Goal: Information Seeking & Learning: Find specific fact

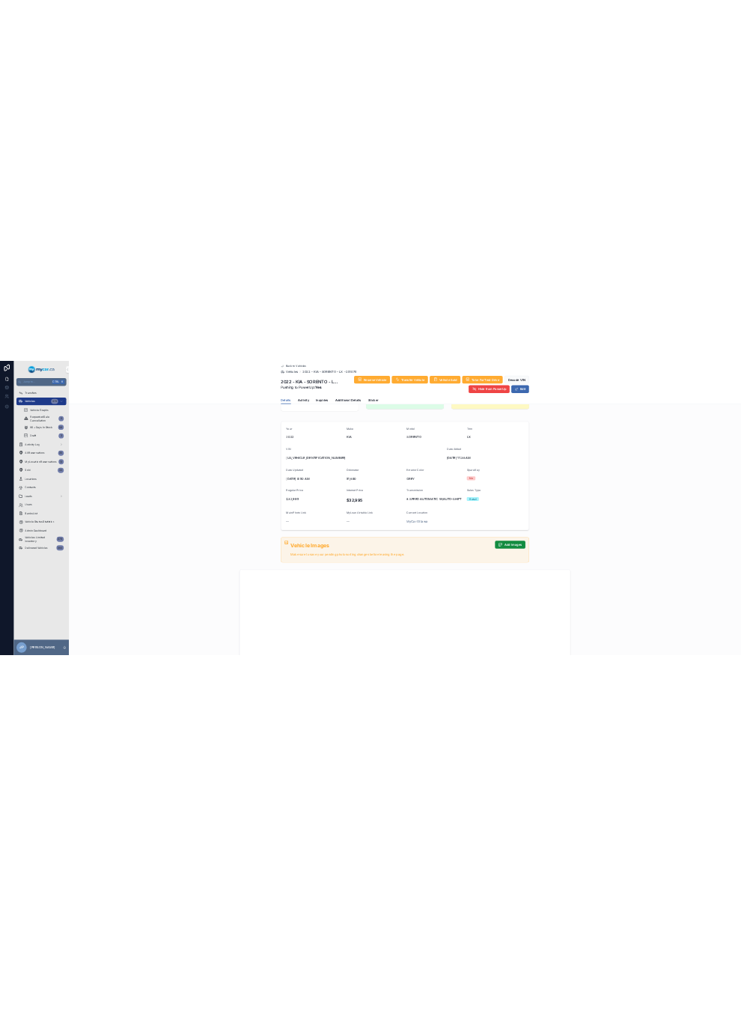
scroll to position [42, 0]
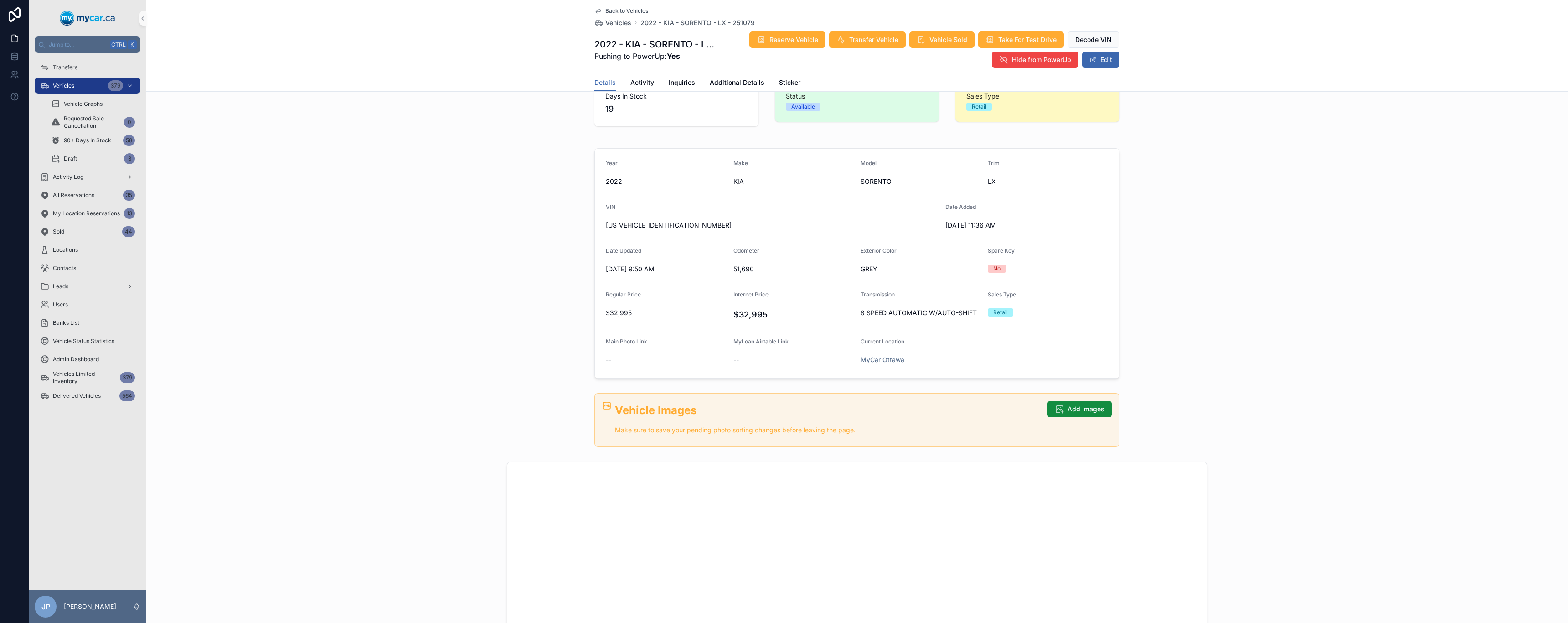
click at [451, 0] on div "Back to Vehicles Vehicles 2022 - KIA - SORENTO - LX - 251079 2022 - KIA - SOREN…" at bounding box center [857, 46] width 1422 height 92
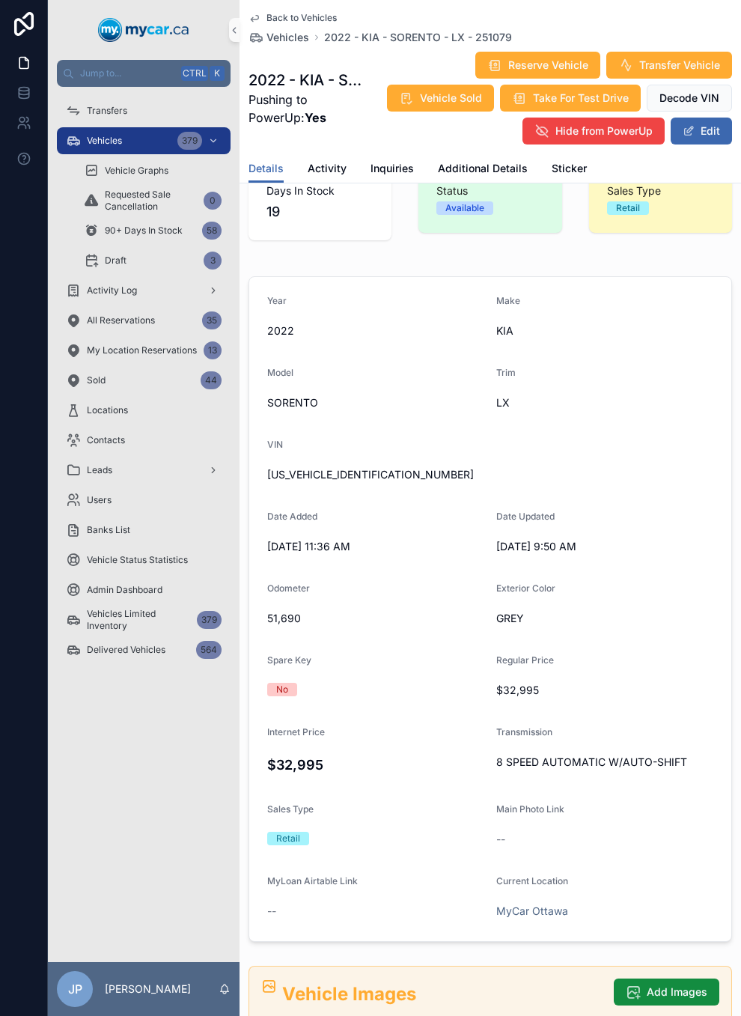
scroll to position [75, 0]
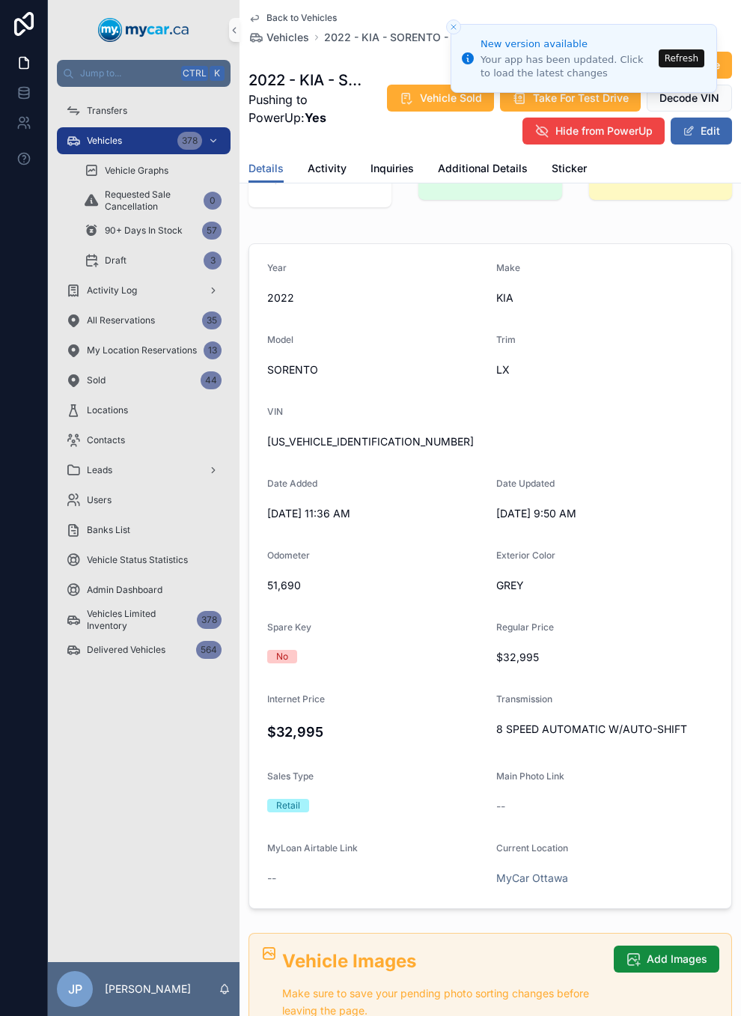
click at [695, 59] on button "Refresh" at bounding box center [682, 58] width 46 height 18
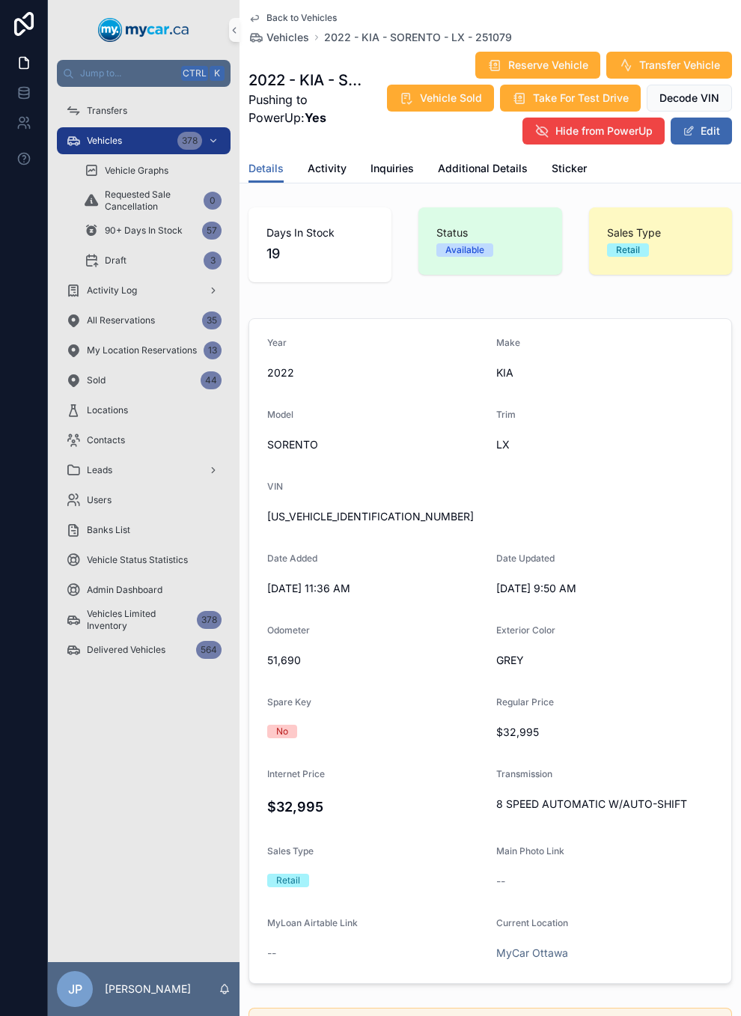
click at [286, 11] on div "Back to Vehicles Vehicles 2022 - KIA - SORENTO - LX - 251079 2022 - KIA - SOREN…" at bounding box center [491, 77] width 484 height 154
click at [279, 21] on span "Back to Vehicles" at bounding box center [302, 18] width 70 height 12
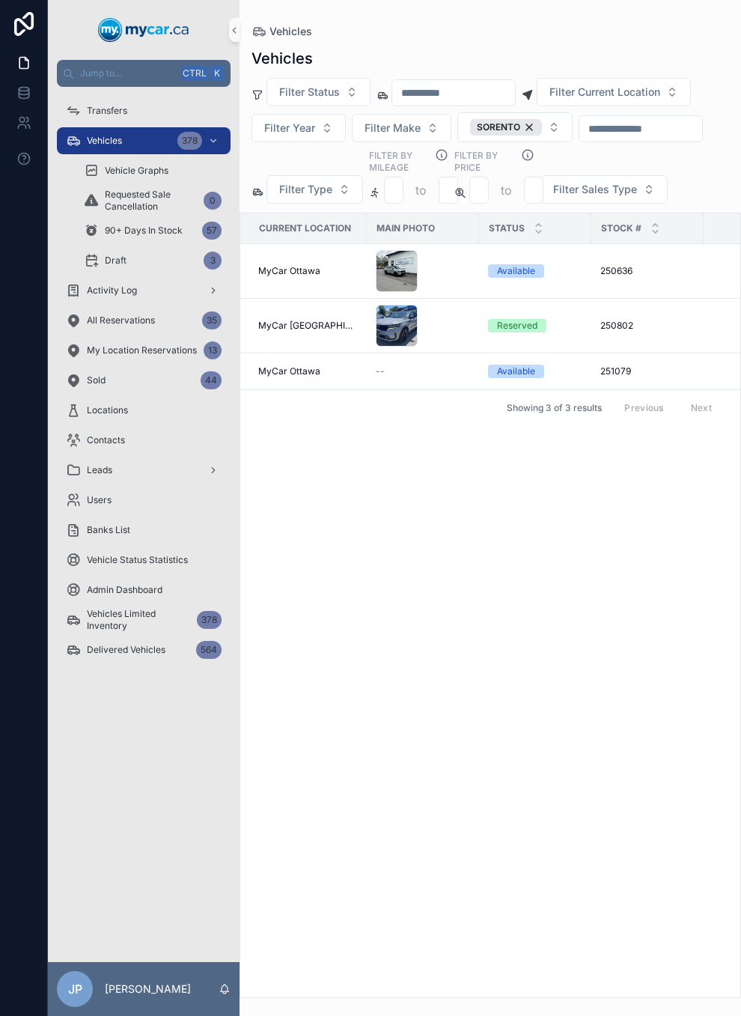
click at [91, 216] on div "90+ Days In Stock 57" at bounding box center [153, 231] width 174 height 30
click at [94, 231] on icon "scrollable content" at bounding box center [91, 230] width 15 height 15
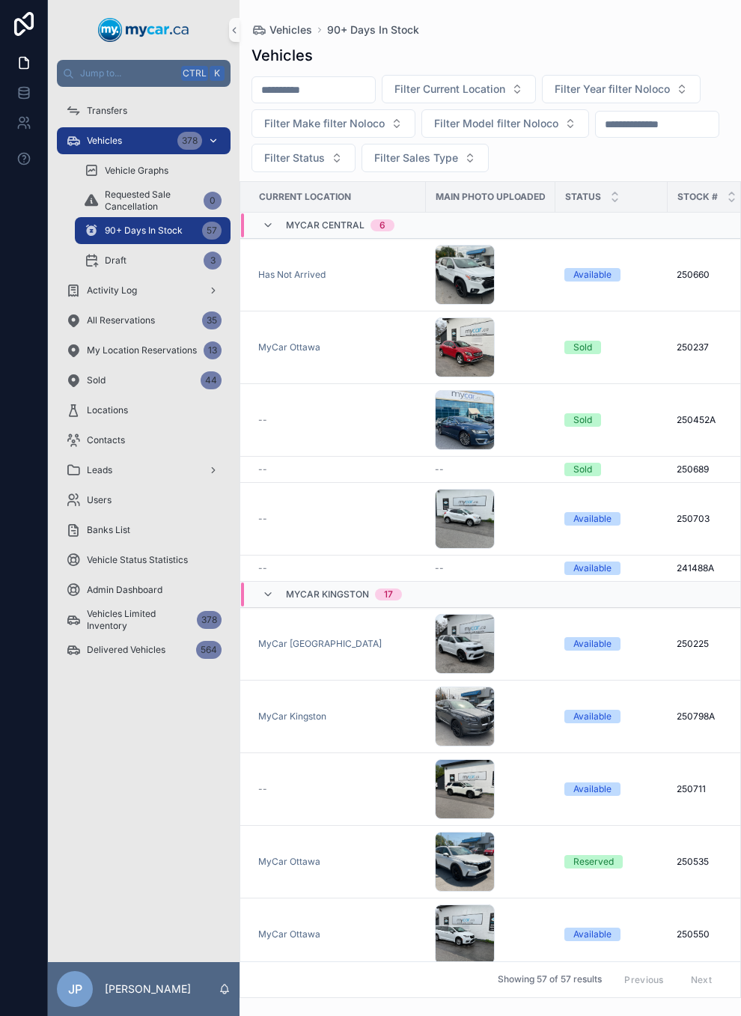
click at [137, 136] on div "Vehicles 378" at bounding box center [144, 141] width 156 height 24
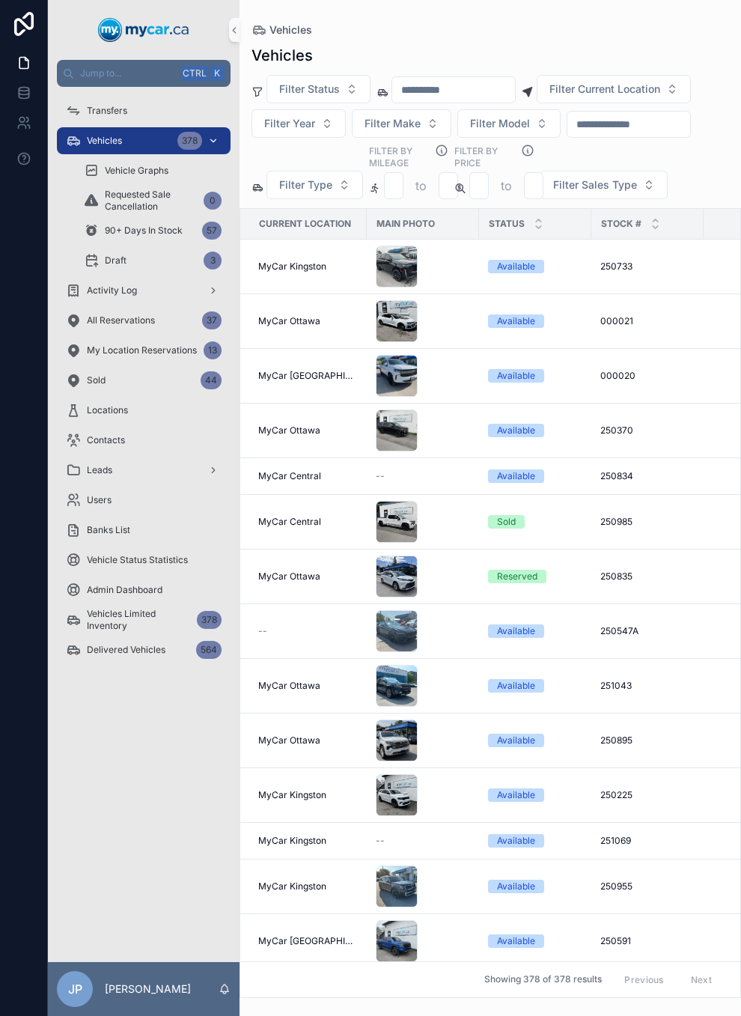
click at [116, 144] on span "Vehicles" at bounding box center [104, 141] width 35 height 12
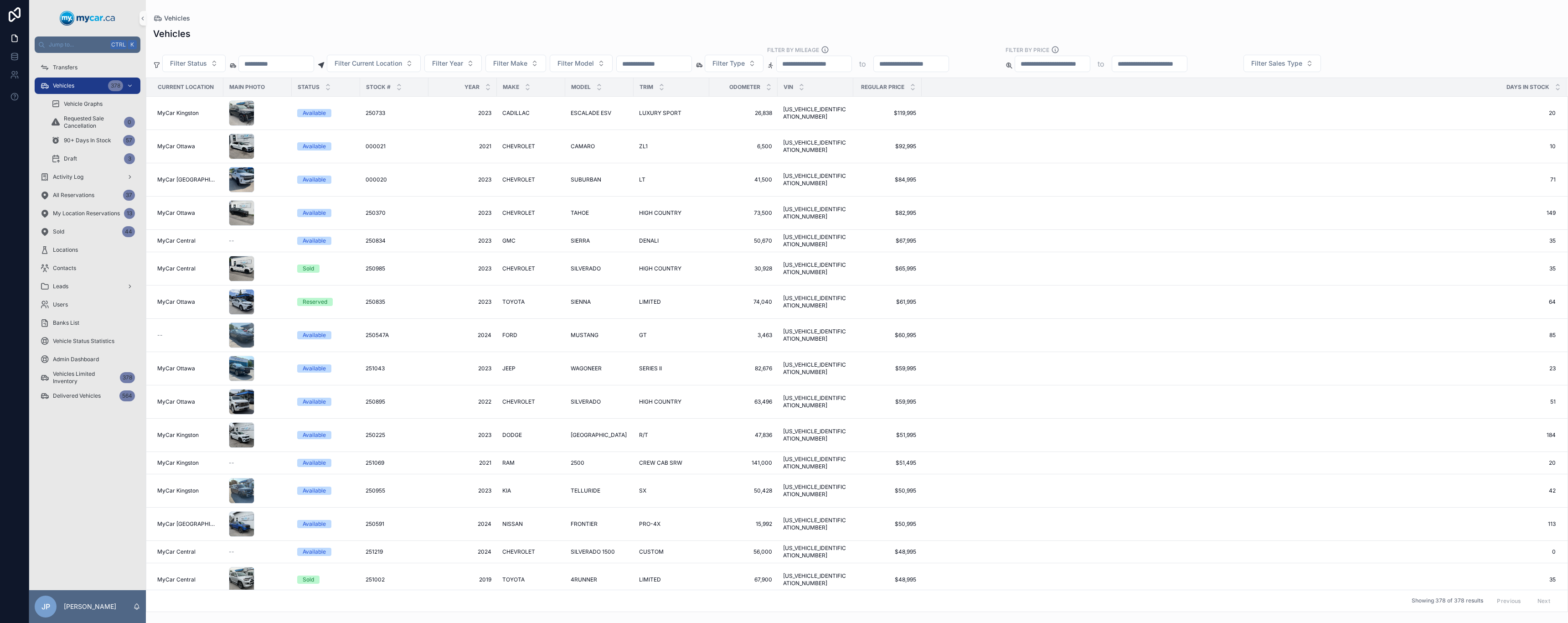
click at [451, 0] on html "Jump to... Ctrl K Transfers Vehicles 378 Vehicle Graphs Requested Sale Cancella…" at bounding box center [784, 311] width 1568 height 623
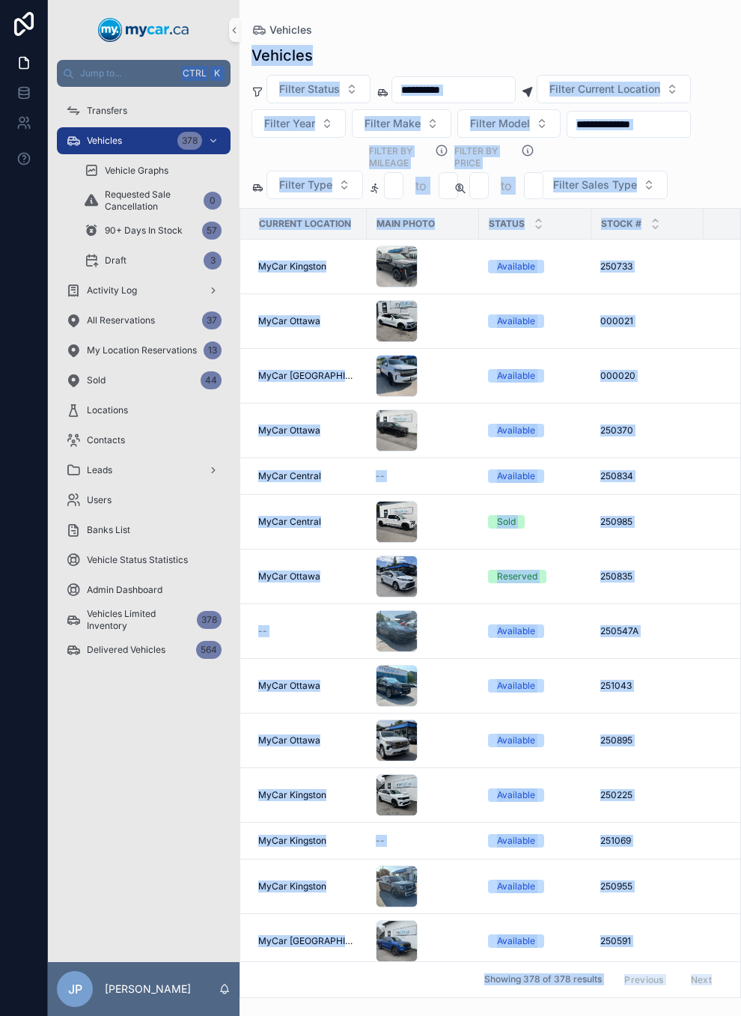
click at [467, 17] on div "Vehicles Vehicles Filter Status Filter Current Location Filter Year Filter Make…" at bounding box center [491, 499] width 502 height 998
click at [455, 51] on div "Vehicles" at bounding box center [491, 55] width 478 height 21
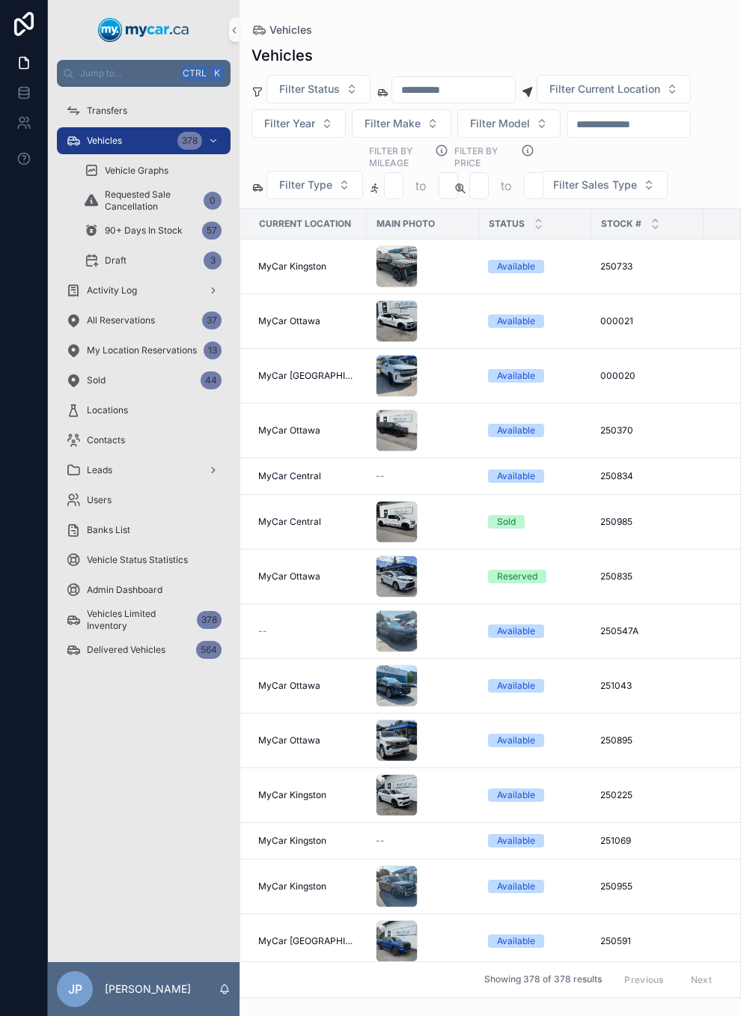
click at [568, 135] on input "scrollable content" at bounding box center [629, 124] width 123 height 21
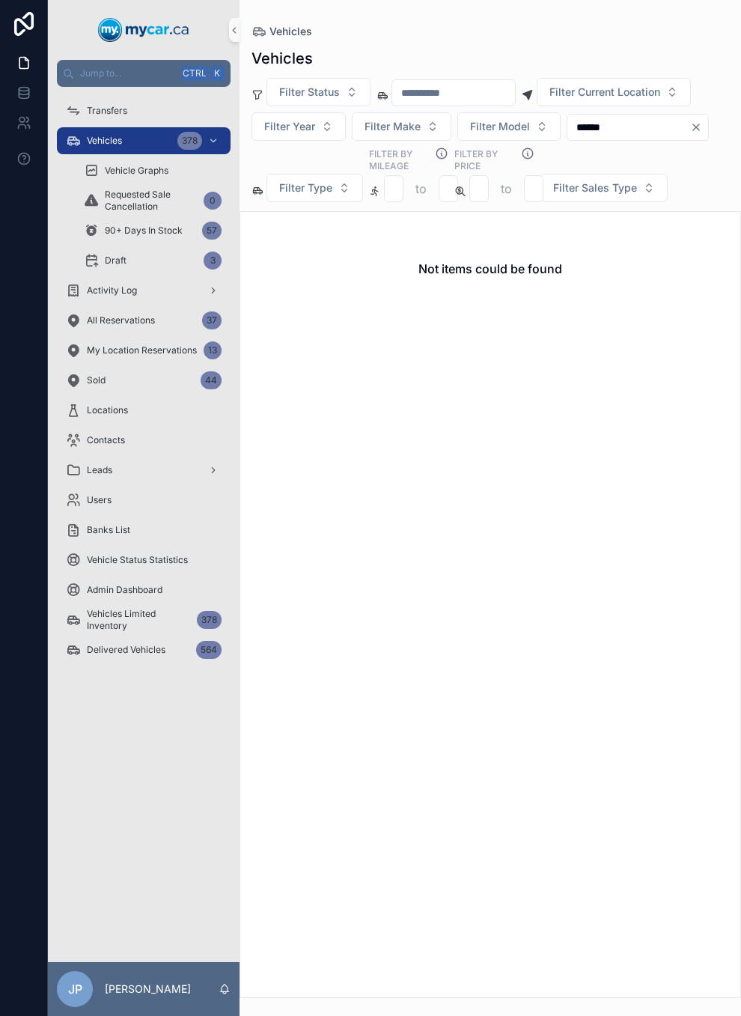
click at [568, 138] on input "******" at bounding box center [629, 127] width 123 height 21
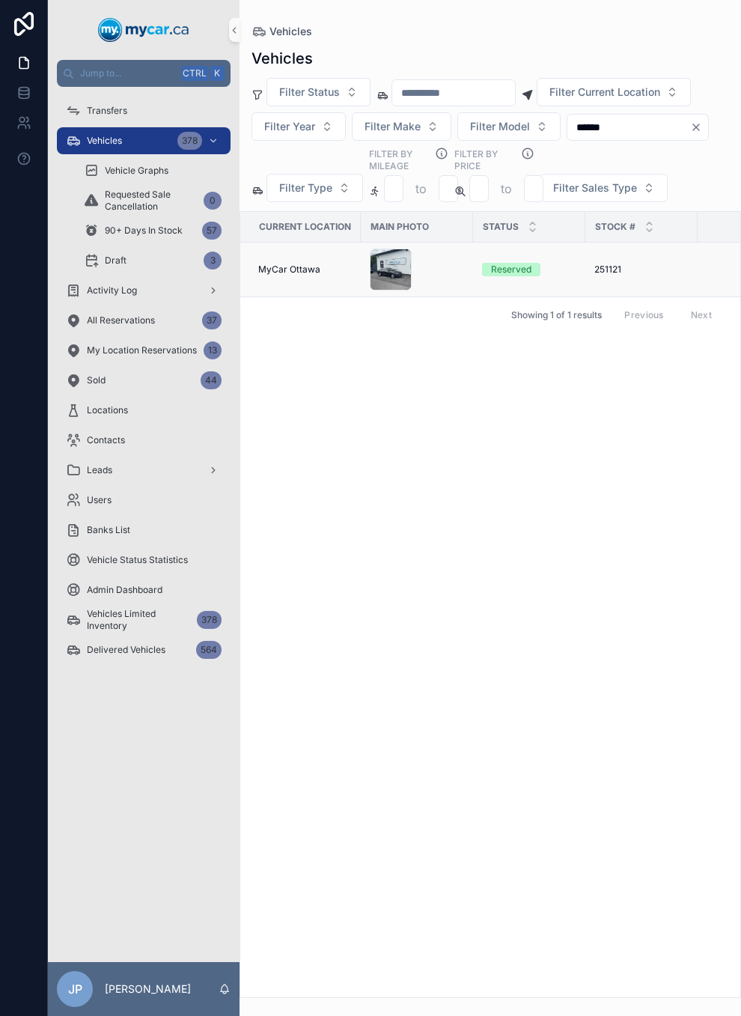
type input "******"
click at [515, 276] on div "Reserved" at bounding box center [511, 269] width 40 height 13
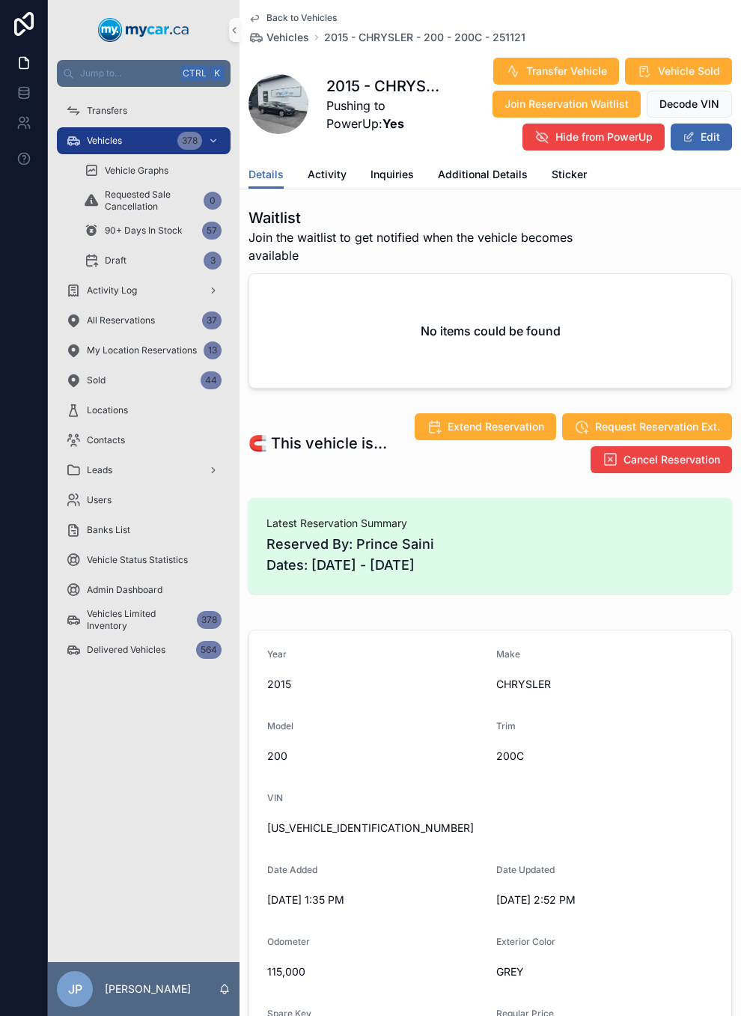
scroll to position [374, 0]
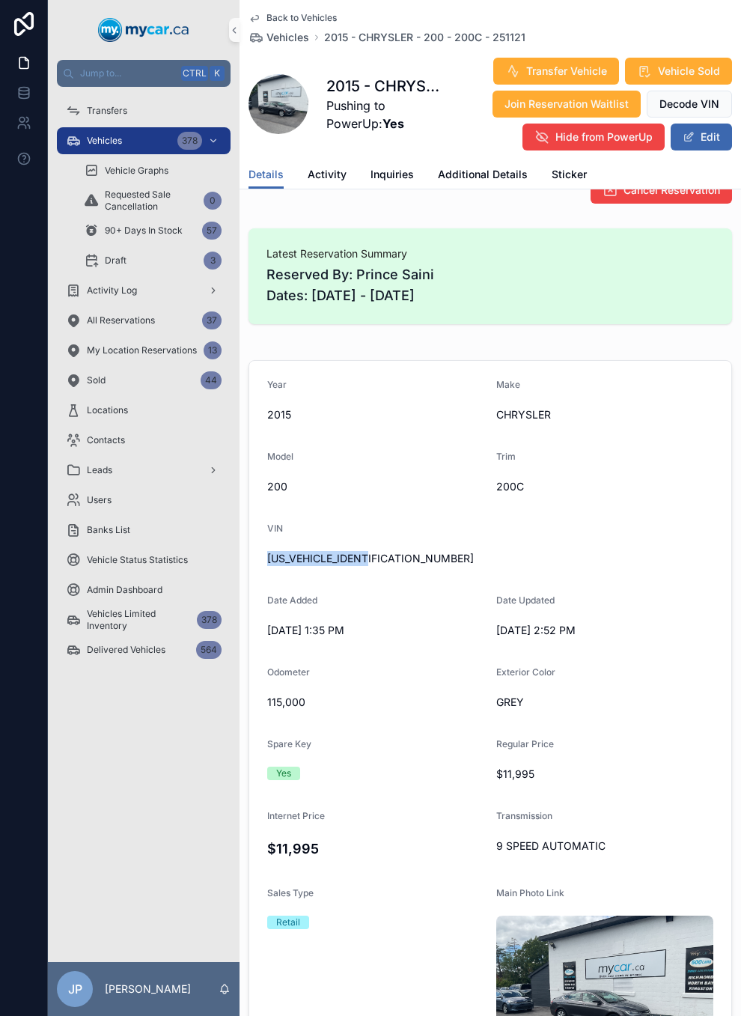
drag, startPoint x: 268, startPoint y: 559, endPoint x: 380, endPoint y: 568, distance: 111.9
click at [380, 568] on div "1C3CCCCG9FN601941" at bounding box center [490, 559] width 446 height 24
copy span "1C3CCCCG9FN601941"
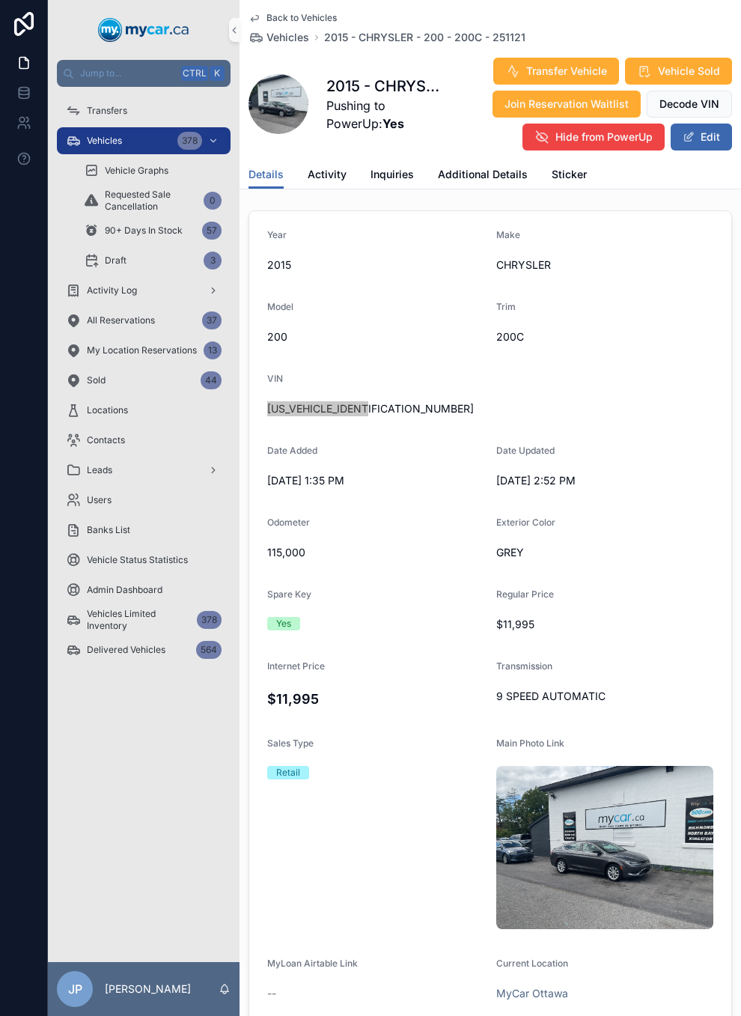
scroll to position [0, 0]
